Goal: Find specific page/section: Find specific page/section

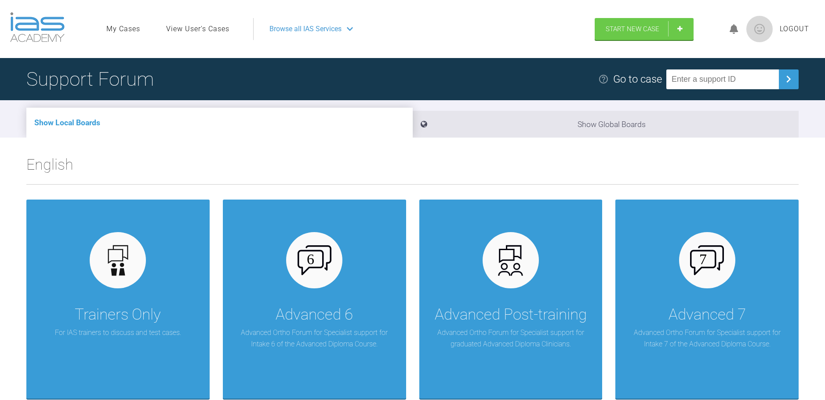
click at [184, 24] on link "View User's Cases" at bounding box center [197, 28] width 63 height 11
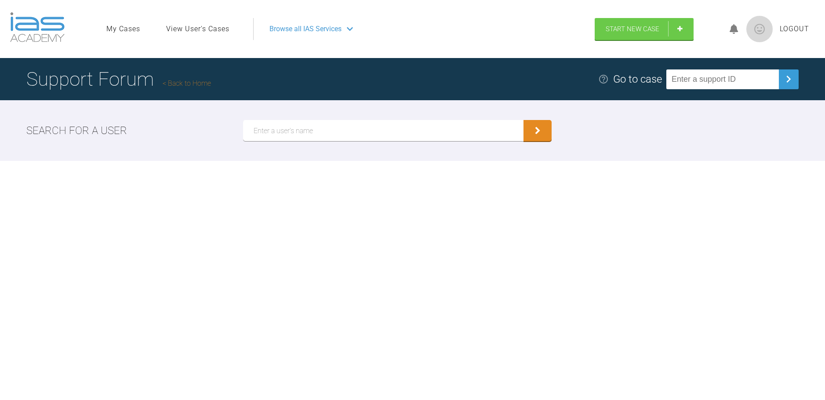
click at [281, 134] on input "text" at bounding box center [383, 130] width 281 height 21
type input "kaja"
click at [524, 120] on button "submit" at bounding box center [538, 130] width 28 height 21
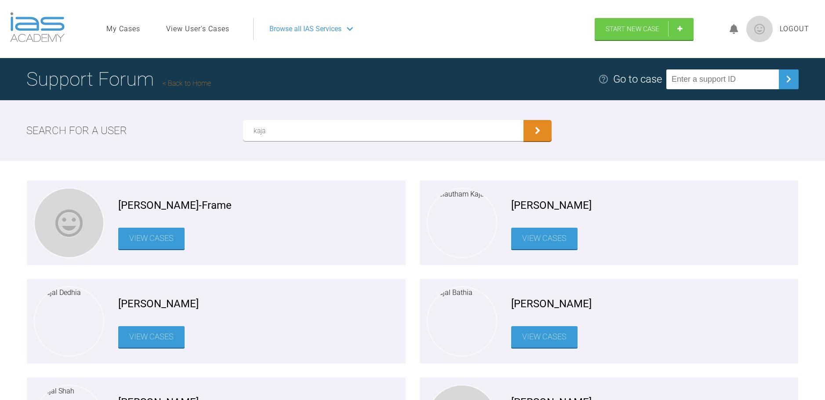
click at [131, 238] on link "View Cases" at bounding box center [151, 239] width 66 height 22
